Goal: Task Accomplishment & Management: Manage account settings

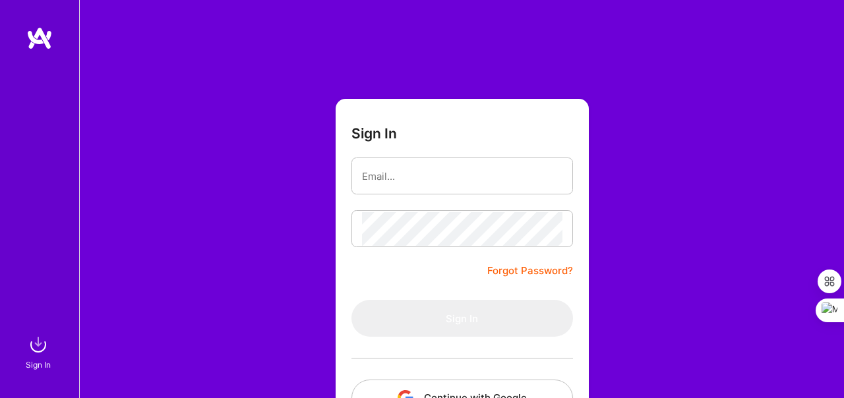
scroll to position [53, 0]
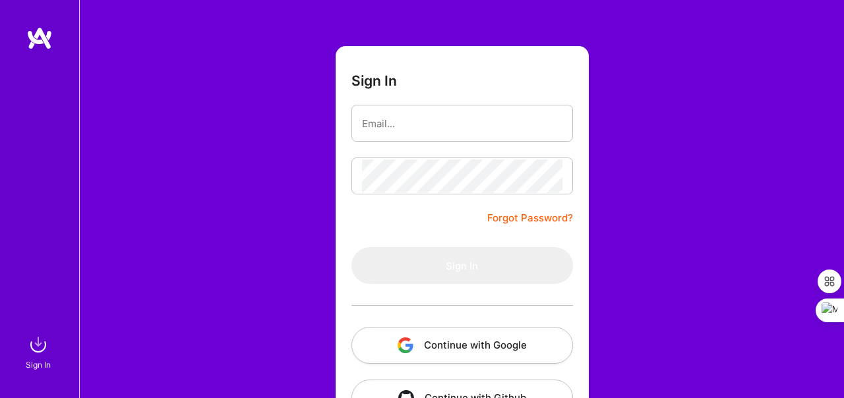
click at [427, 355] on button "Continue with Google" at bounding box center [461, 345] width 221 height 37
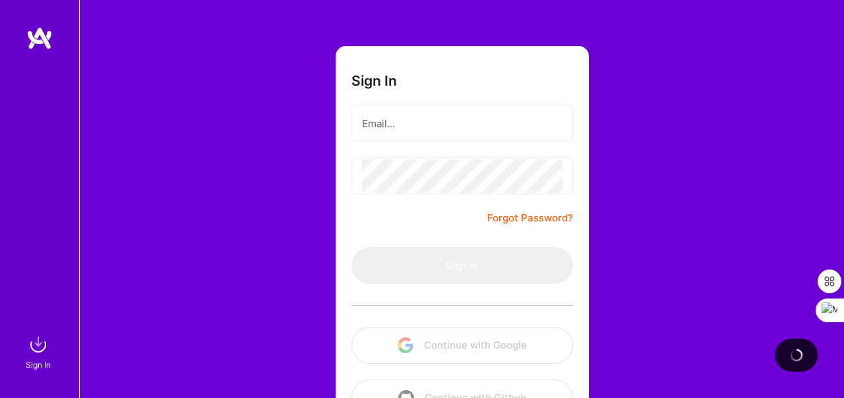
scroll to position [97, 0]
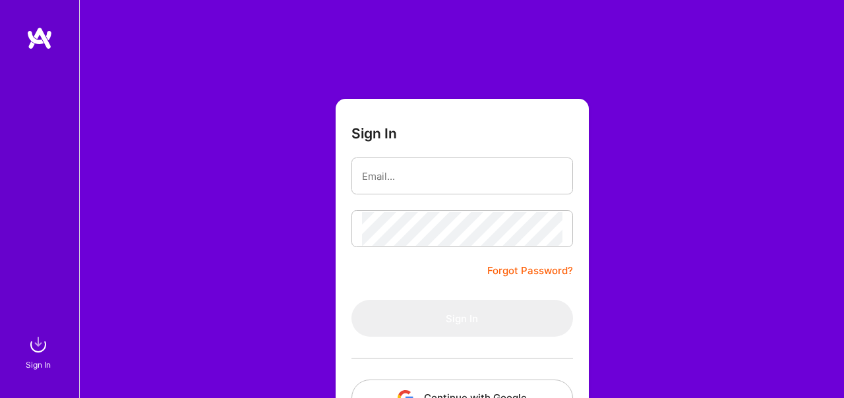
scroll to position [97, 0]
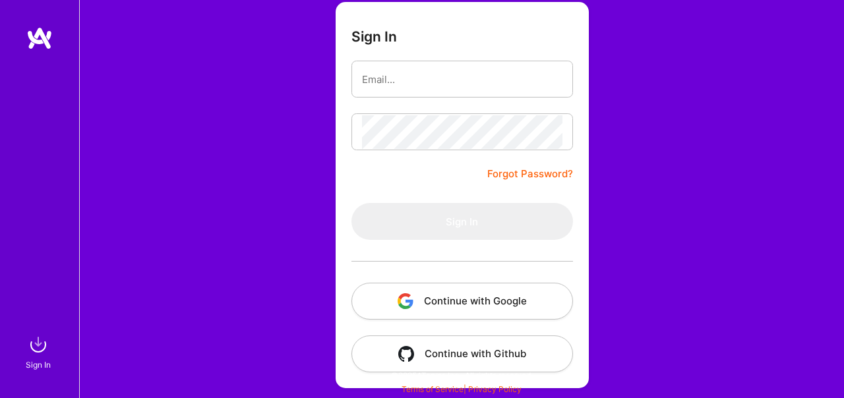
click at [447, 305] on button "Continue with Google" at bounding box center [461, 301] width 221 height 37
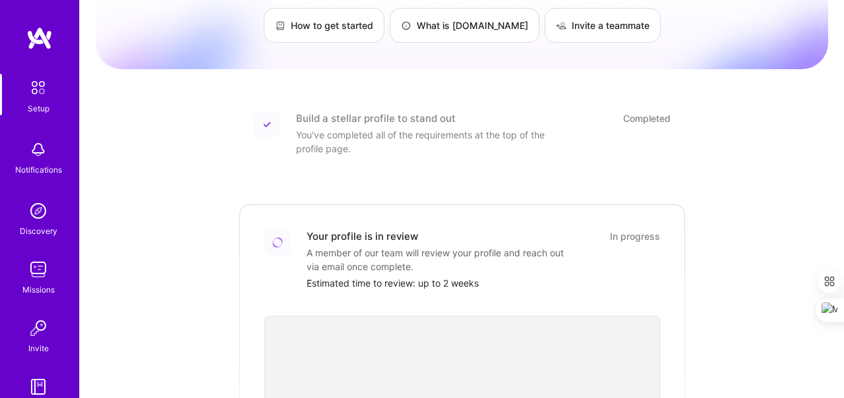
scroll to position [47, 0]
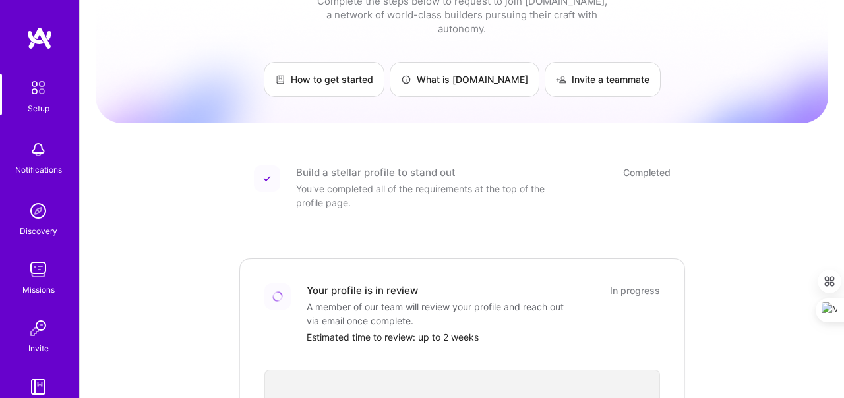
click at [41, 90] on img at bounding box center [38, 88] width 28 height 28
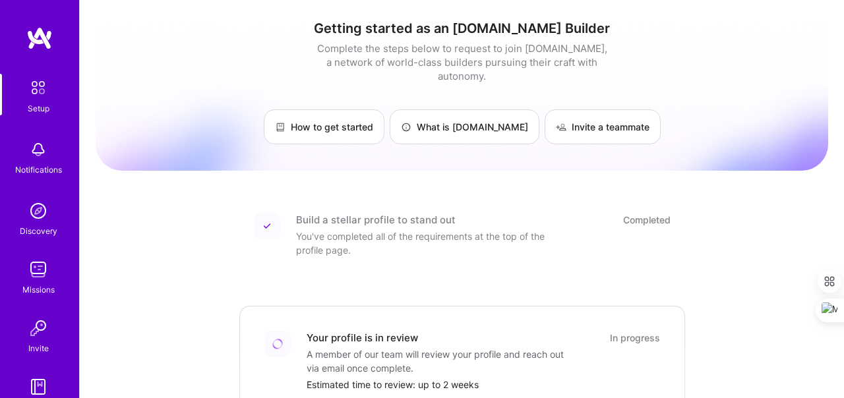
click at [40, 98] on img at bounding box center [38, 88] width 28 height 28
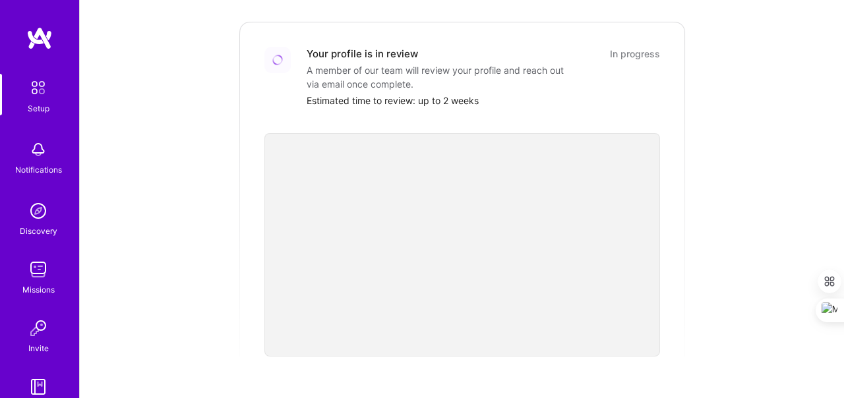
scroll to position [105, 0]
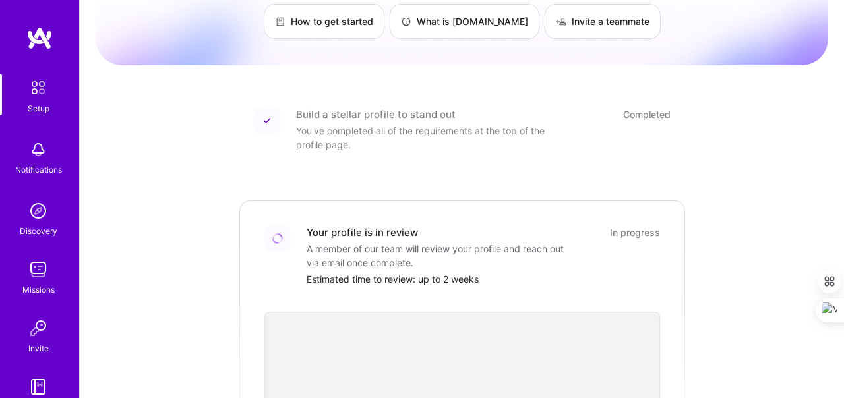
click at [42, 94] on img at bounding box center [38, 88] width 28 height 28
click at [39, 167] on div "Notifications" at bounding box center [38, 170] width 47 height 14
click at [40, 93] on img at bounding box center [38, 88] width 28 height 28
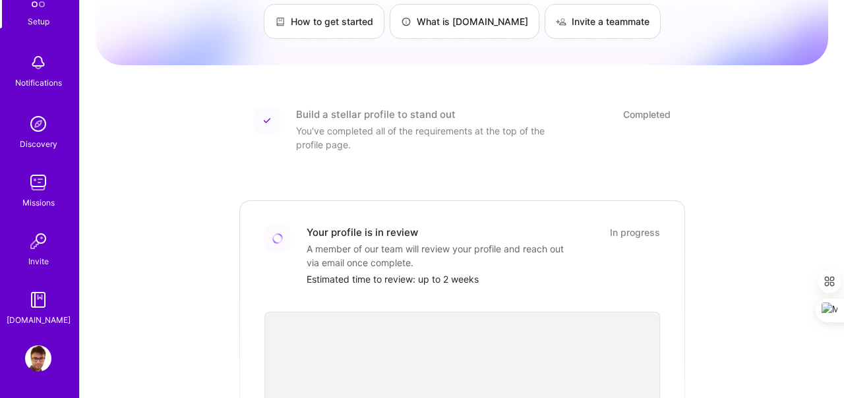
click at [36, 356] on img at bounding box center [38, 358] width 26 height 26
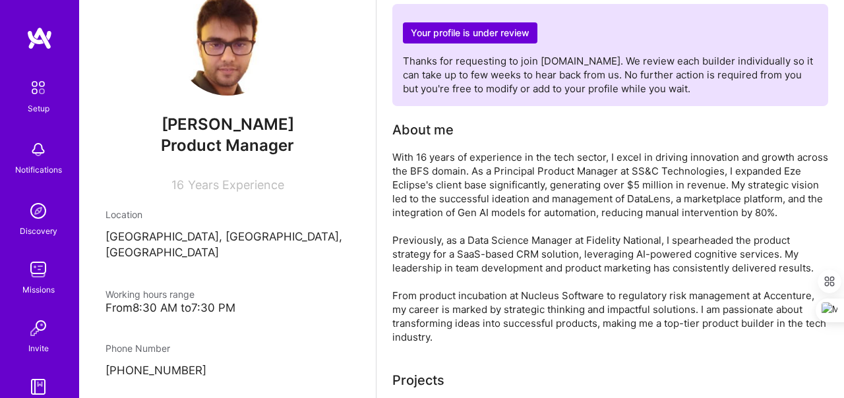
scroll to position [86, 0]
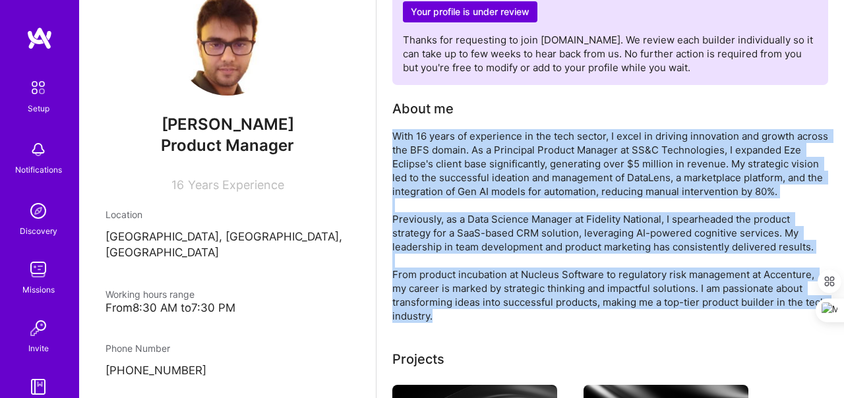
drag, startPoint x: 394, startPoint y: 136, endPoint x: 459, endPoint y: 310, distance: 185.5
click at [459, 310] on div "With 16 years of experience in the tech sector, I excel in driving innovation a…" at bounding box center [610, 226] width 436 height 194
copy div "With 16 years of experience in the tech sector, I excel in driving innovation a…"
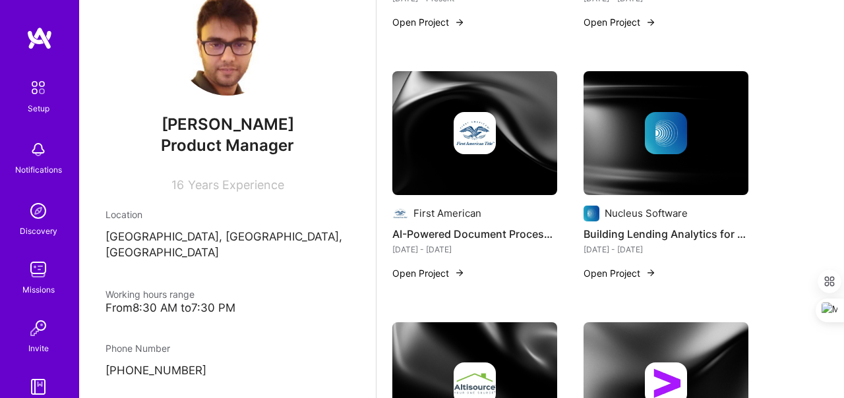
scroll to position [651, 0]
